Goal: Transaction & Acquisition: Purchase product/service

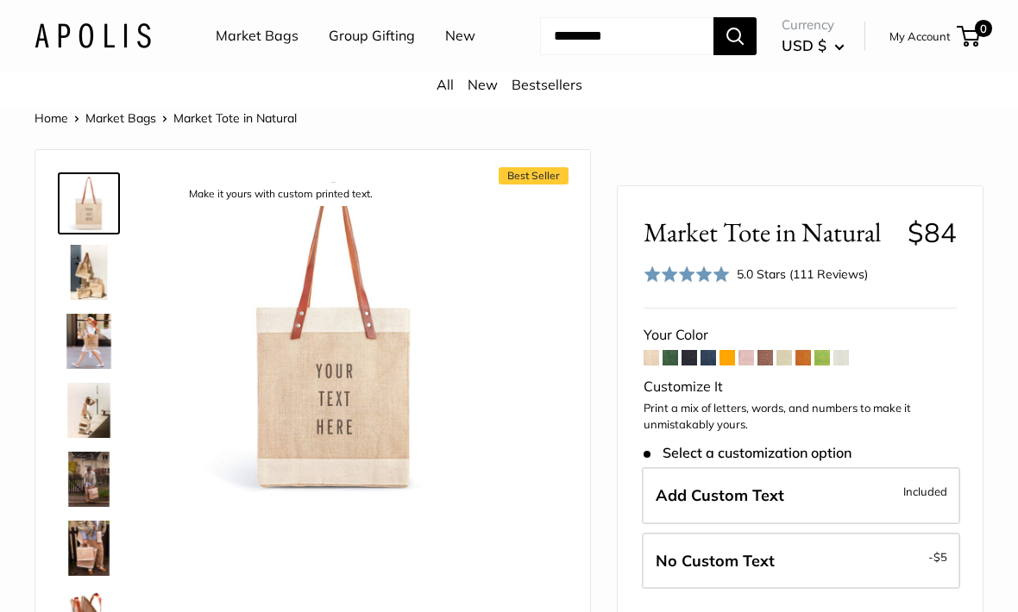
click at [95, 300] on img at bounding box center [88, 272] width 55 height 55
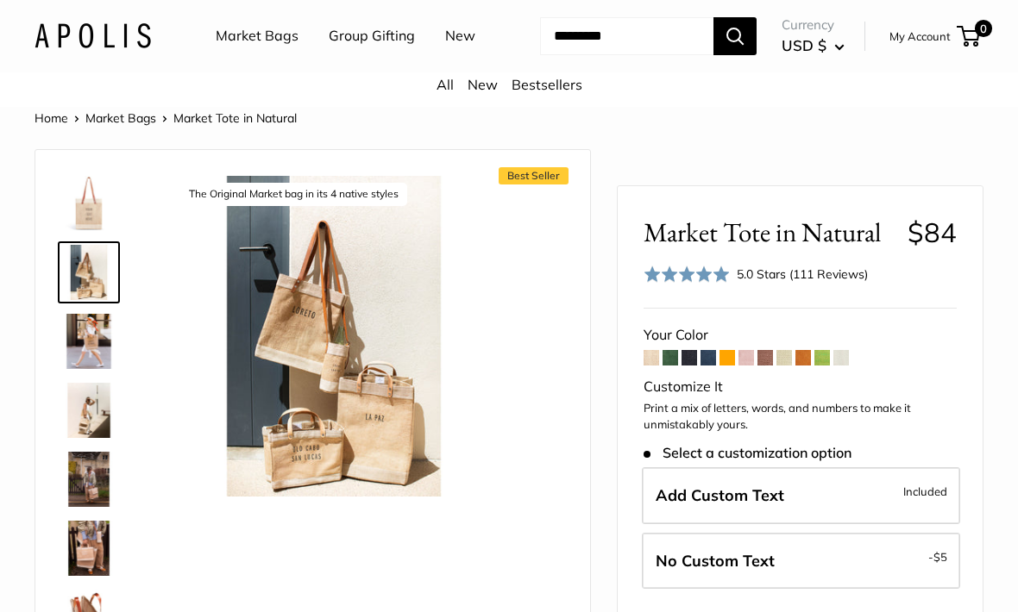
click at [100, 369] on img at bounding box center [88, 341] width 55 height 55
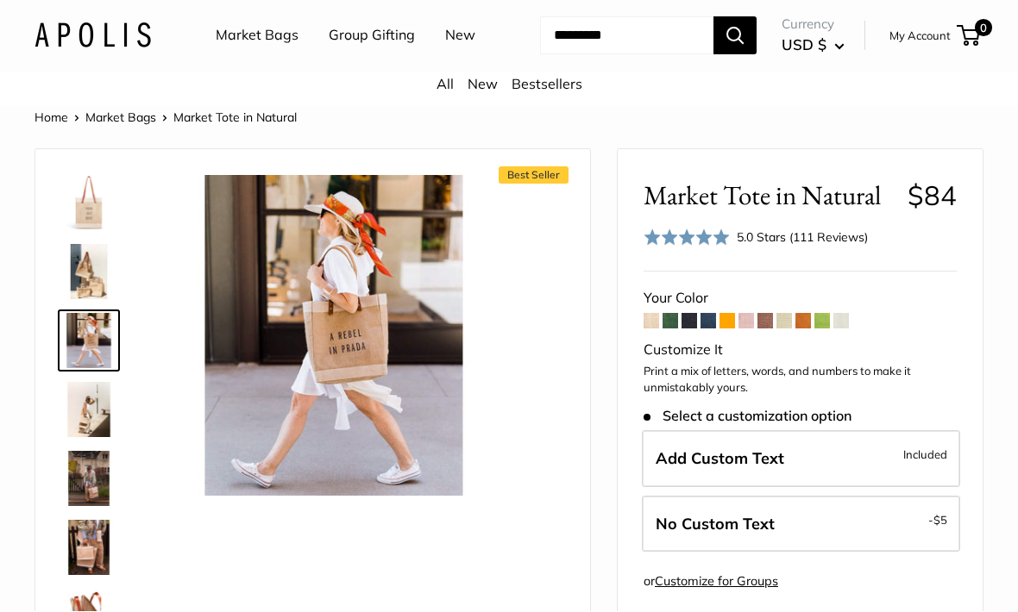
scroll to position [50, 0]
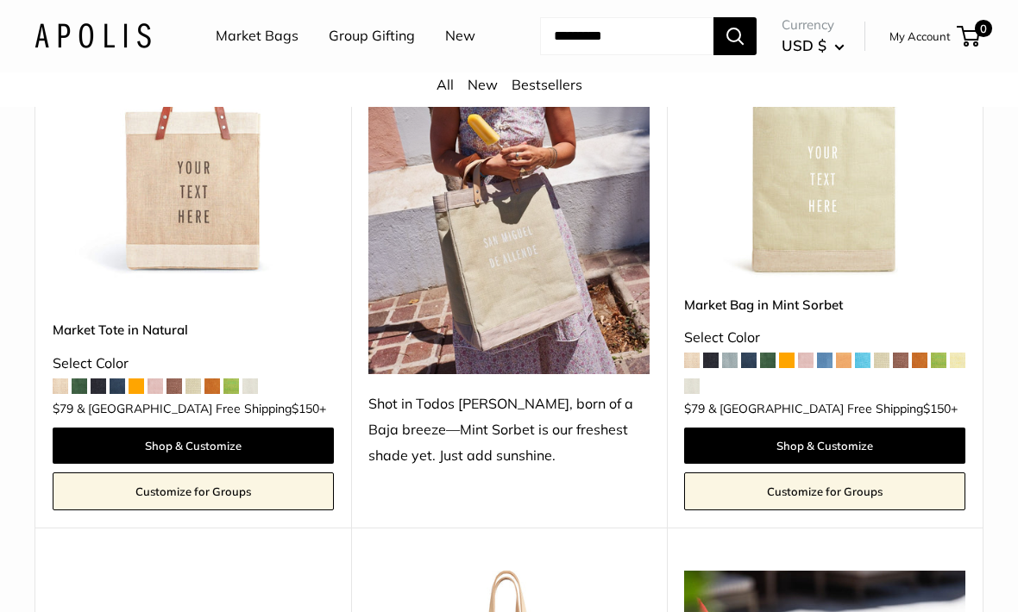
scroll to position [891, 0]
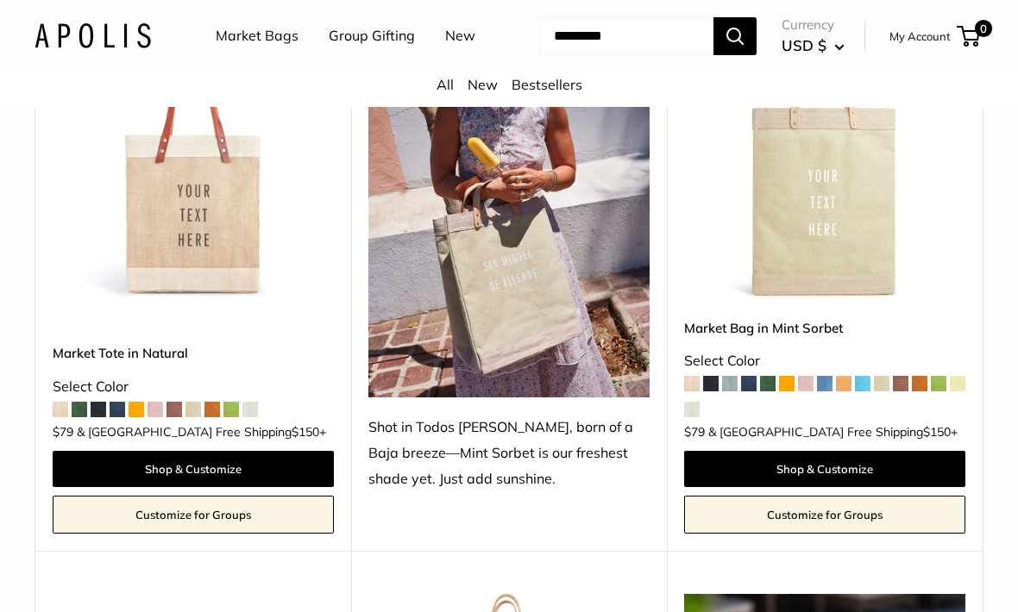
click at [124, 418] on span at bounding box center [118, 411] width 16 height 16
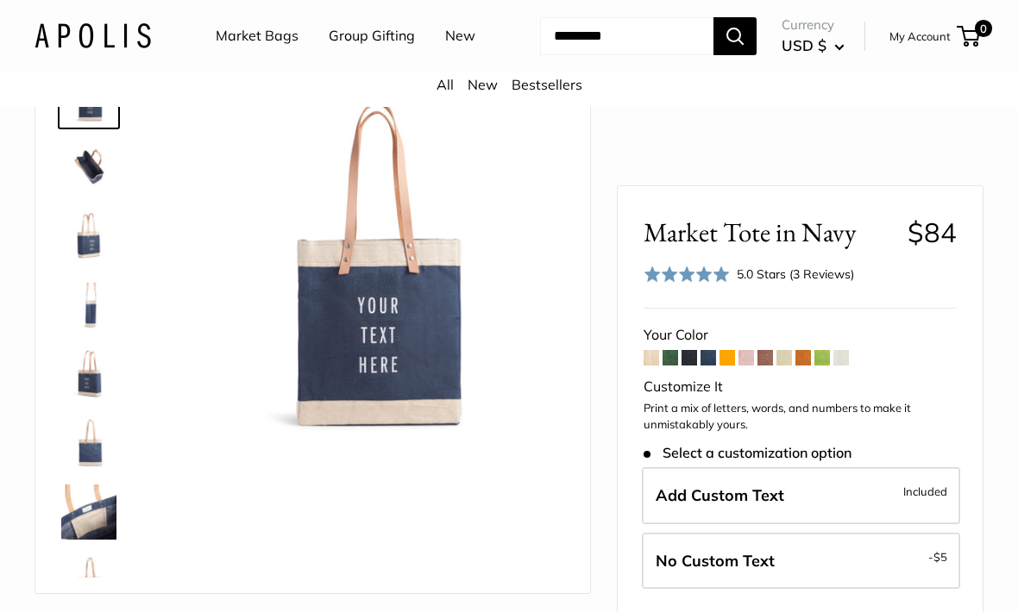
scroll to position [105, 0]
click at [95, 471] on img at bounding box center [88, 443] width 55 height 55
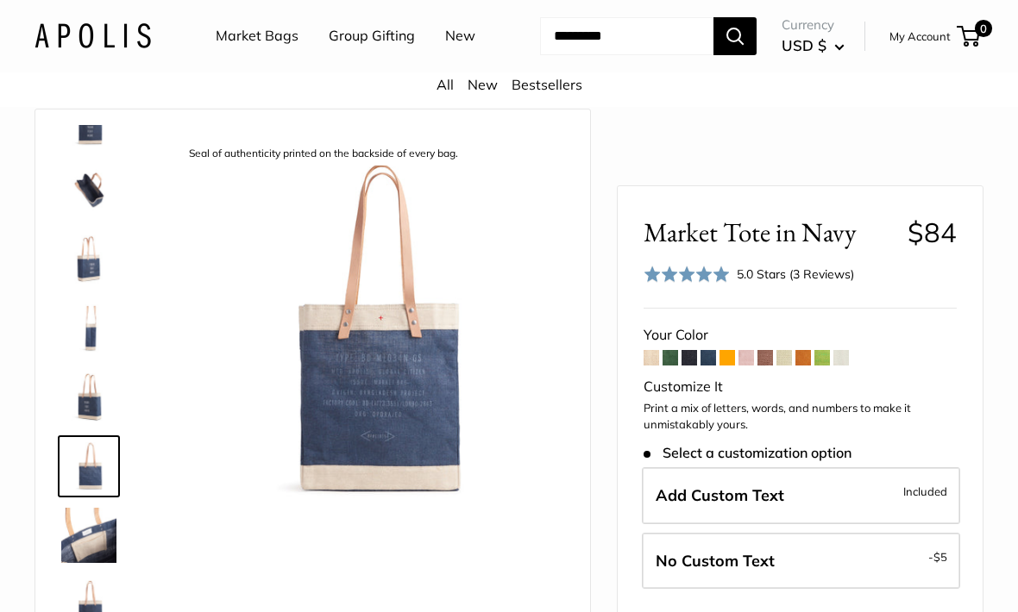
scroll to position [0, 0]
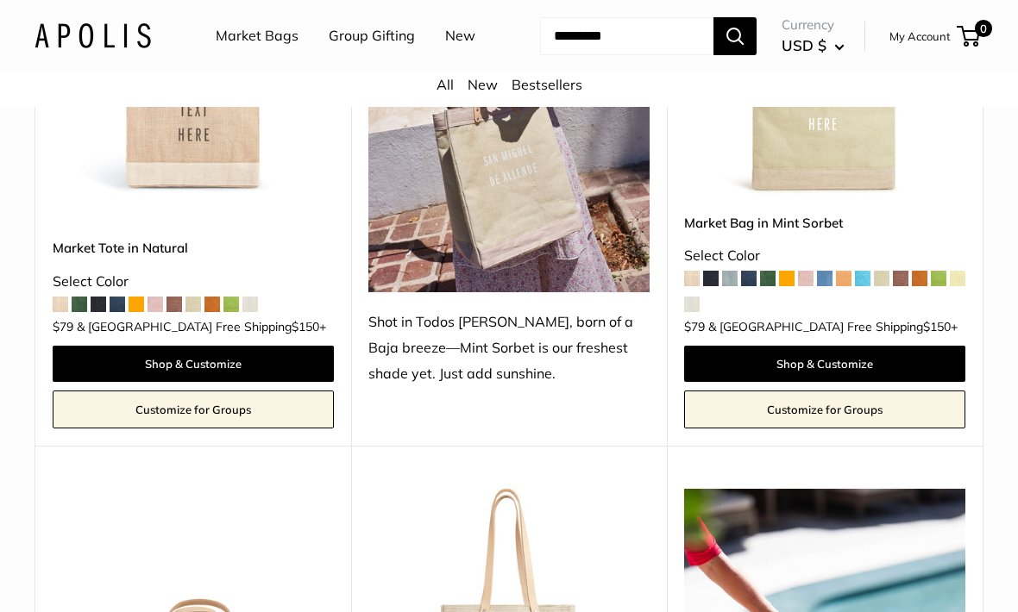
scroll to position [997, 0]
click at [302, 382] on link "Shop & Customize" at bounding box center [193, 364] width 281 height 36
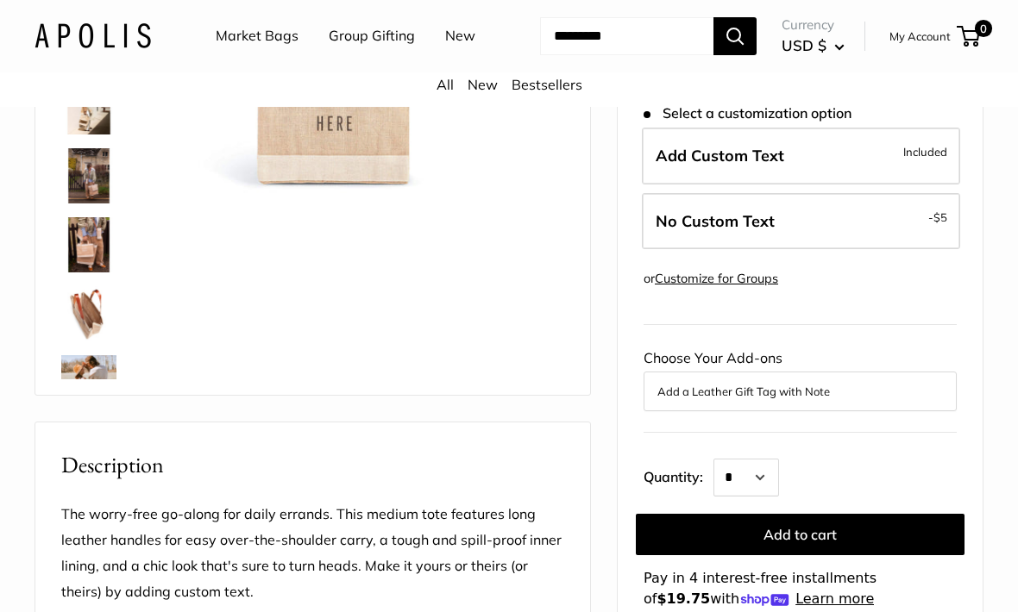
scroll to position [303, 0]
click at [937, 185] on label "Add Custom Text Included" at bounding box center [801, 157] width 318 height 57
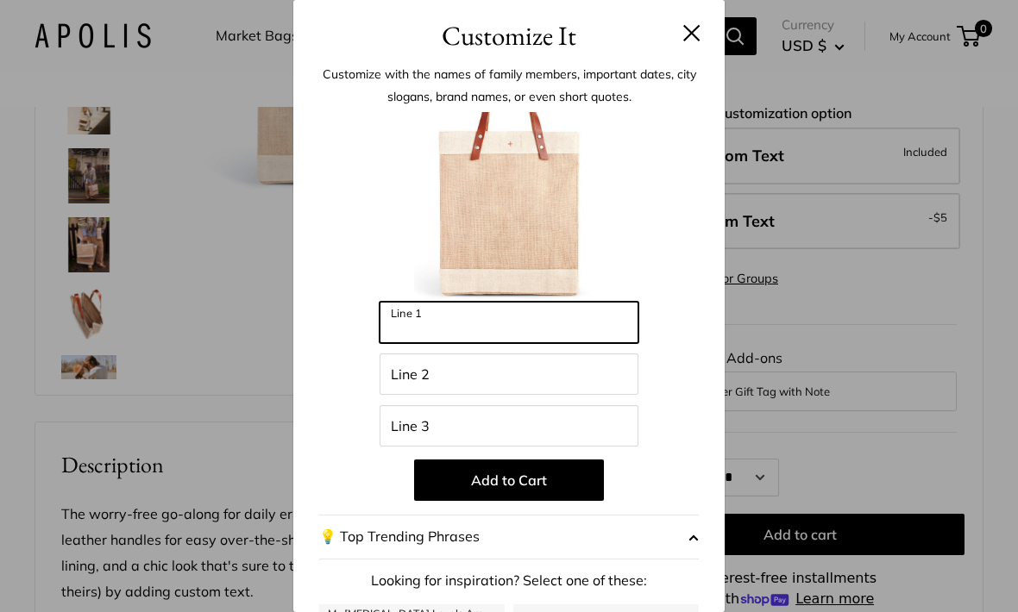
click at [613, 318] on input "Line 1" at bounding box center [509, 322] width 259 height 41
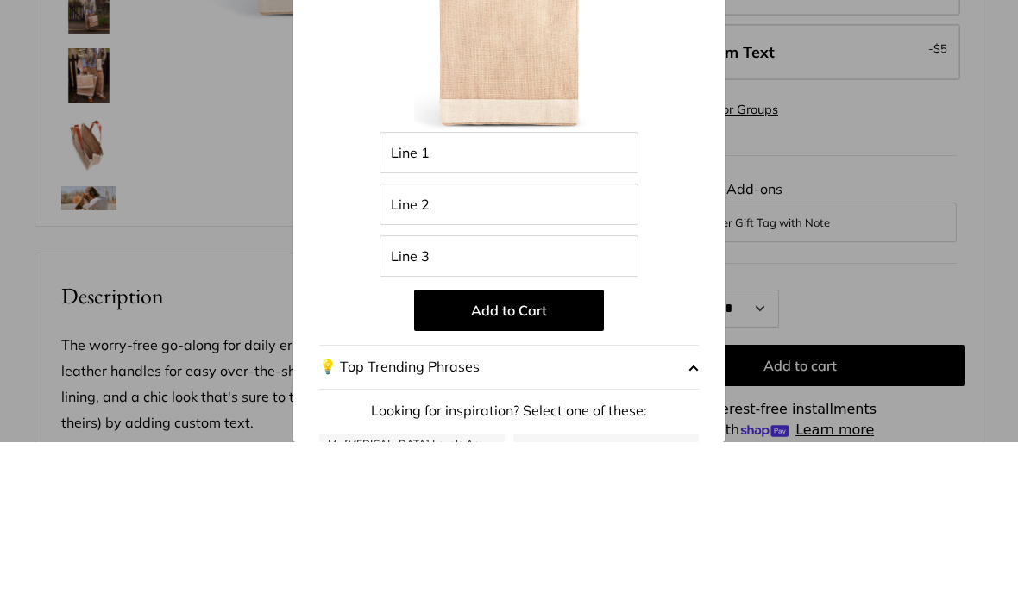
click at [691, 196] on div "Enter 39 letters Line 1 Line 2 Line 3 Add to Cart 💡 Top Trending Phrases Lookin…" at bounding box center [509, 463] width 380 height 703
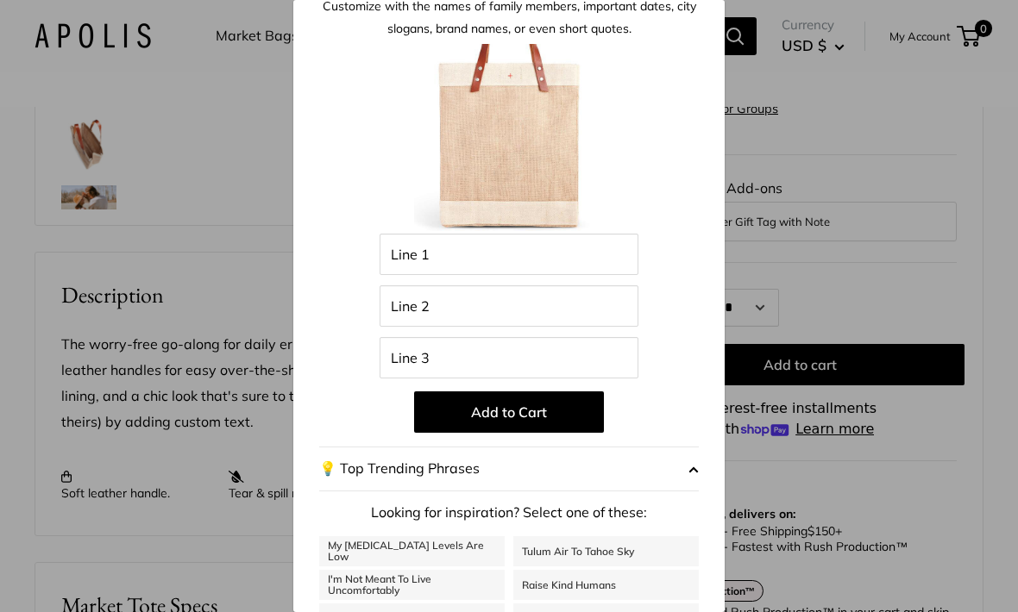
scroll to position [70, 0]
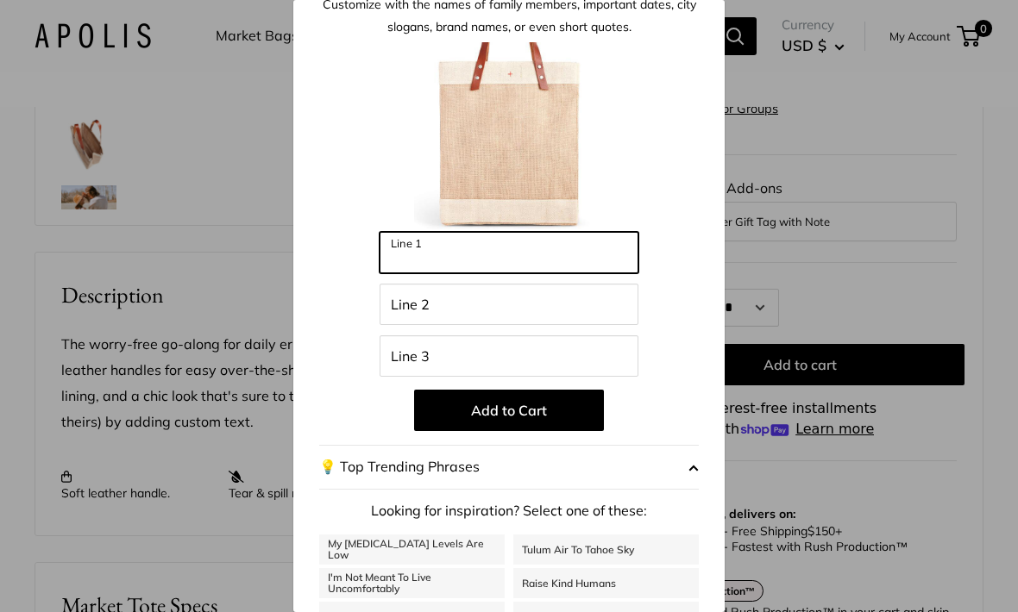
click at [598, 242] on input "Line 1" at bounding box center [509, 252] width 259 height 41
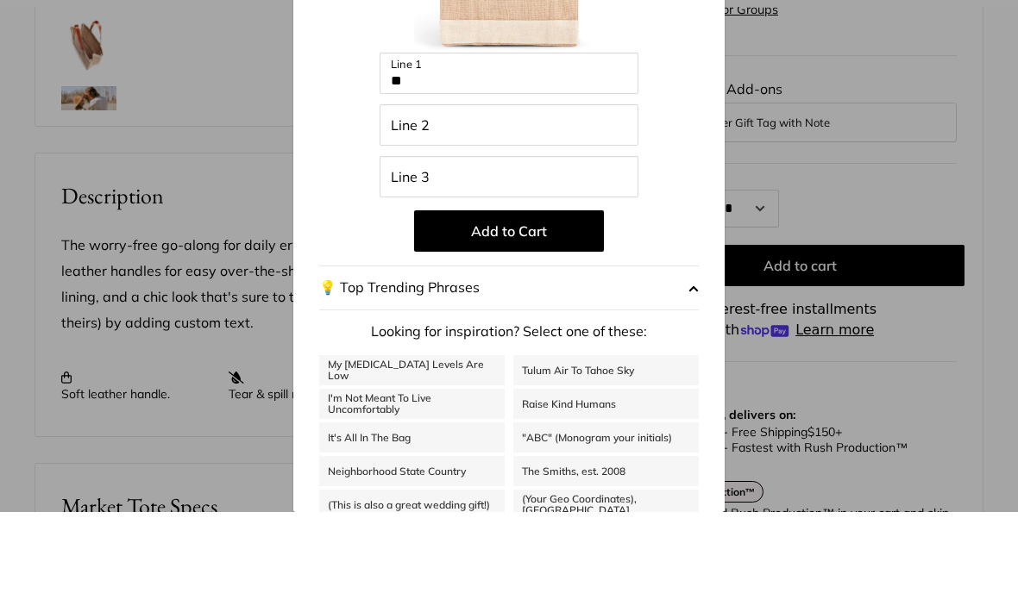
scroll to position [574, 0]
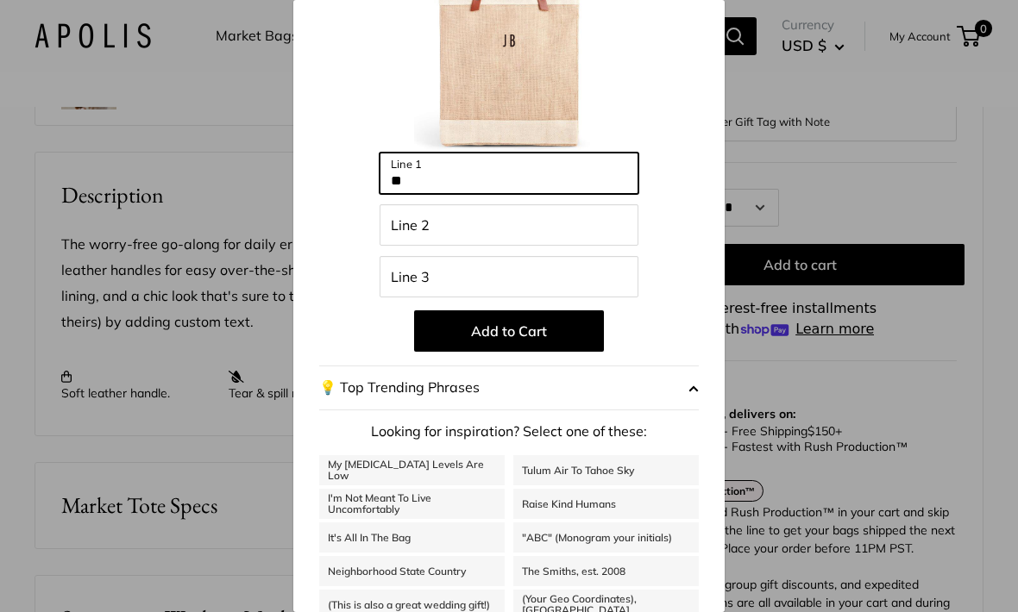
type input "**"
click at [250, 120] on div "Customize It Customize with the names of family members, important dates, city …" at bounding box center [509, 306] width 1018 height 612
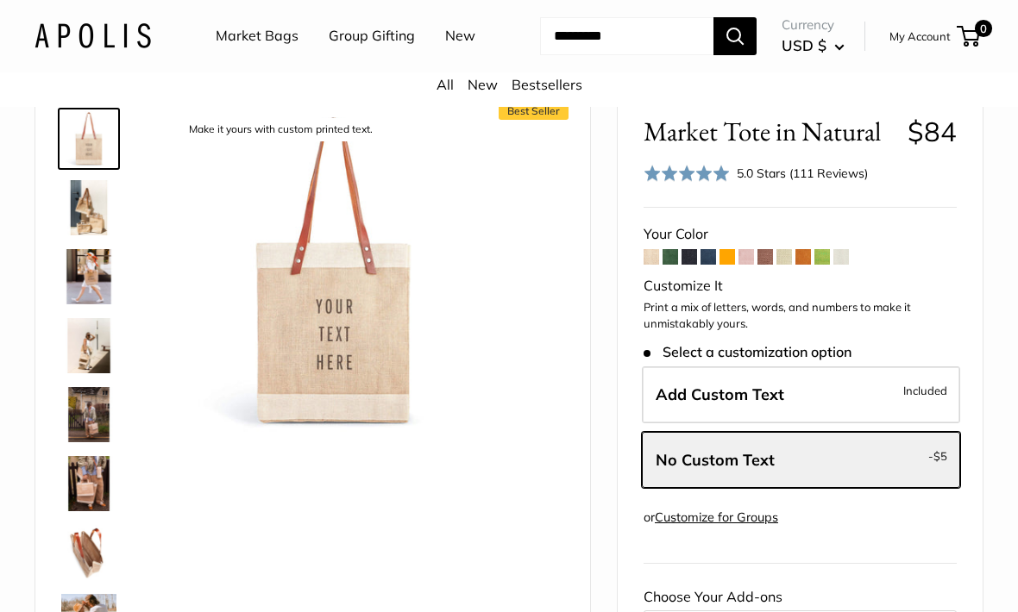
scroll to position [0, 0]
